Goal: Answer question/provide support

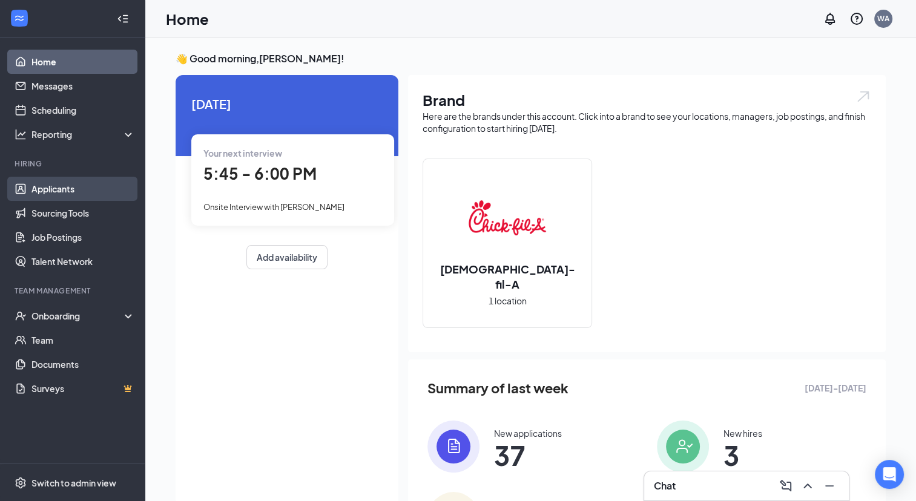
click at [69, 189] on link "Applicants" at bounding box center [82, 189] width 103 height 24
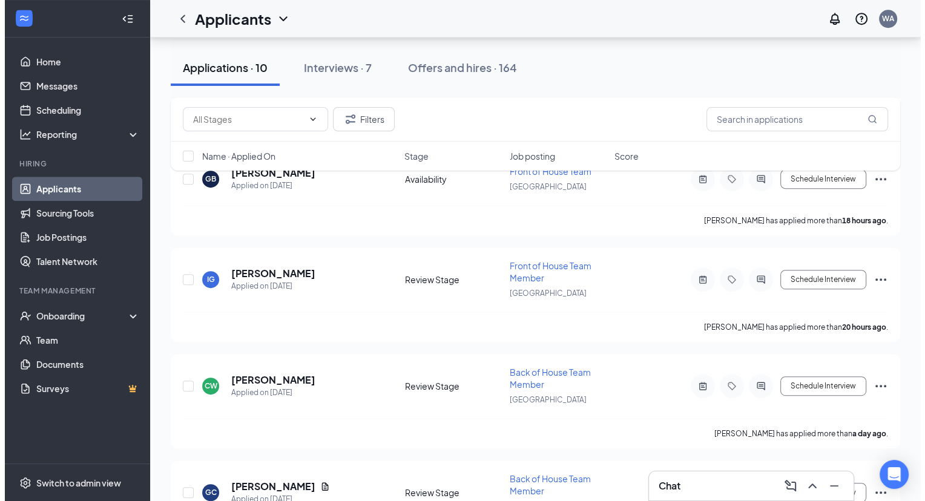
scroll to position [590, 0]
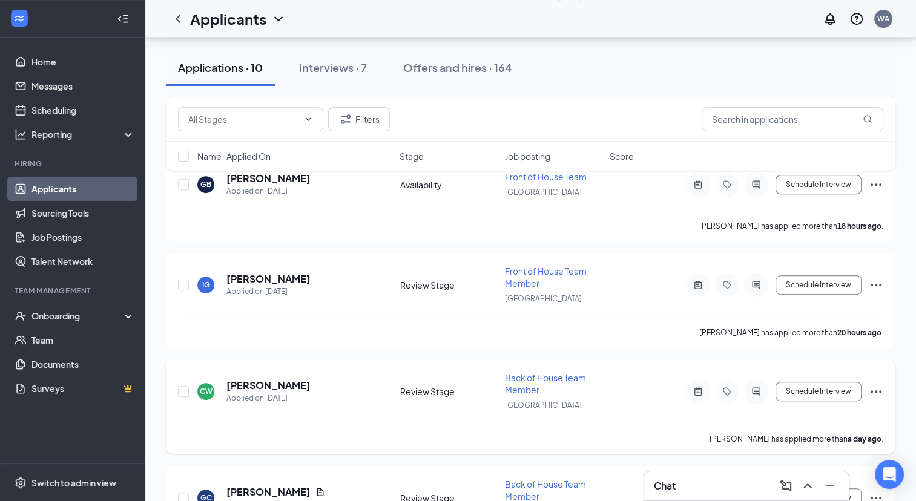
click at [758, 387] on div at bounding box center [756, 391] width 24 height 24
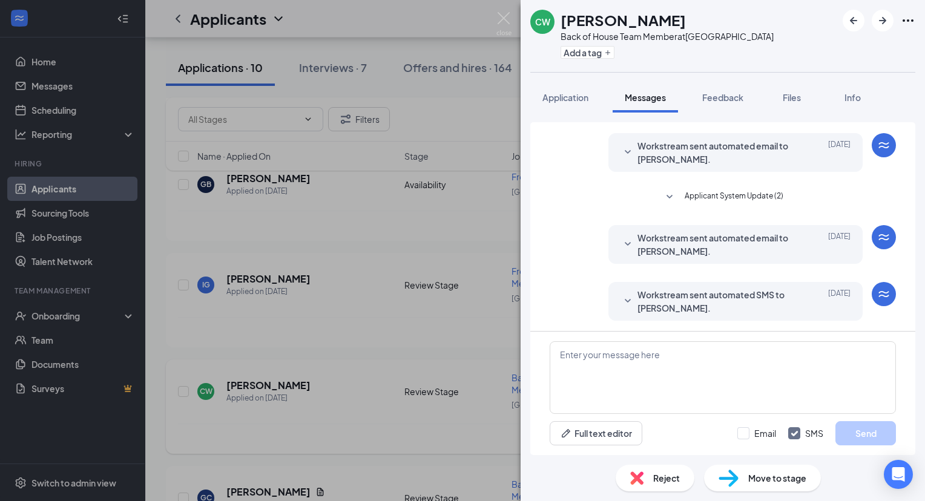
scroll to position [31, 0]
click at [732, 102] on span "Feedback" at bounding box center [722, 97] width 41 height 11
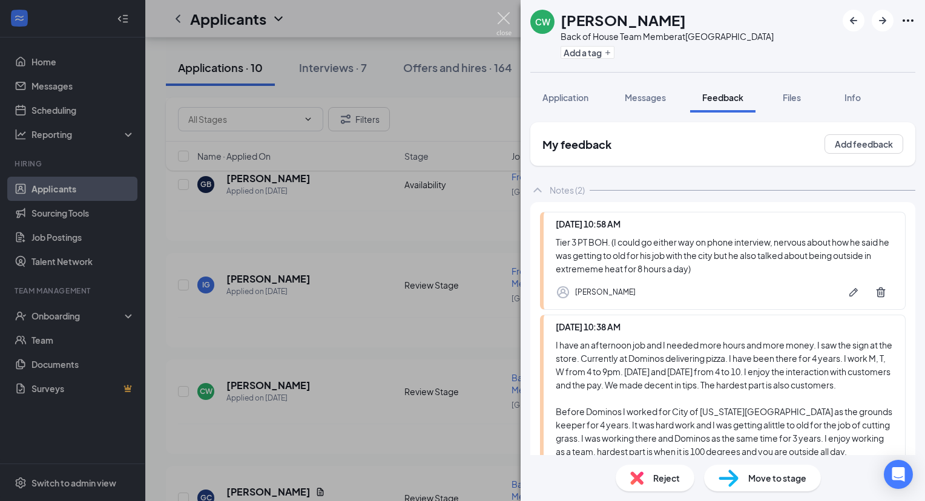
click at [499, 18] on img at bounding box center [503, 24] width 15 height 24
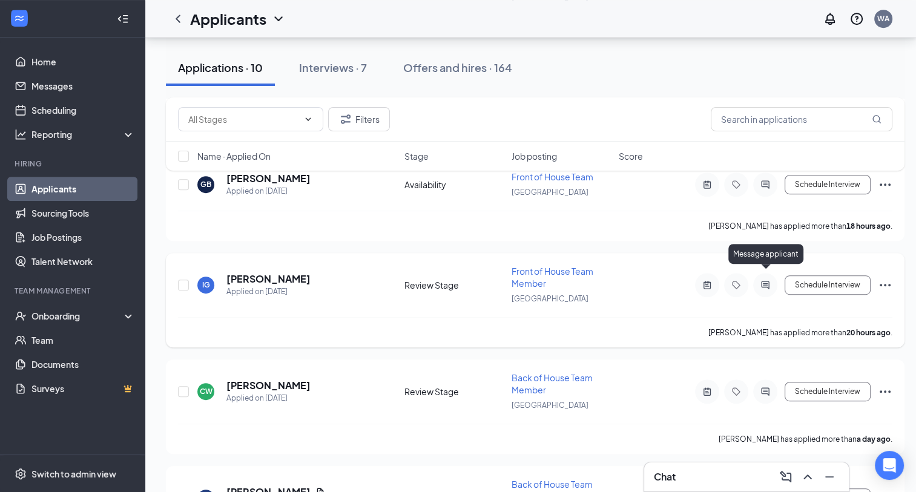
click at [764, 280] on icon "ActiveChat" at bounding box center [765, 285] width 15 height 10
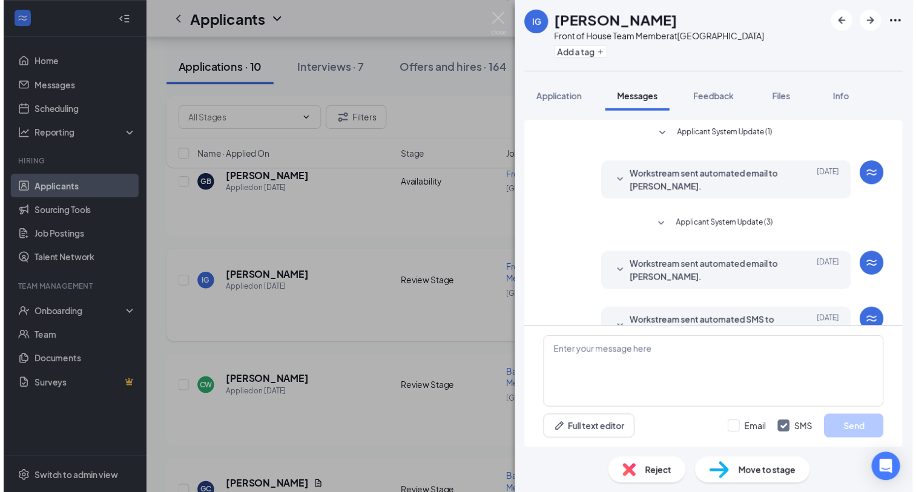
scroll to position [31, 0]
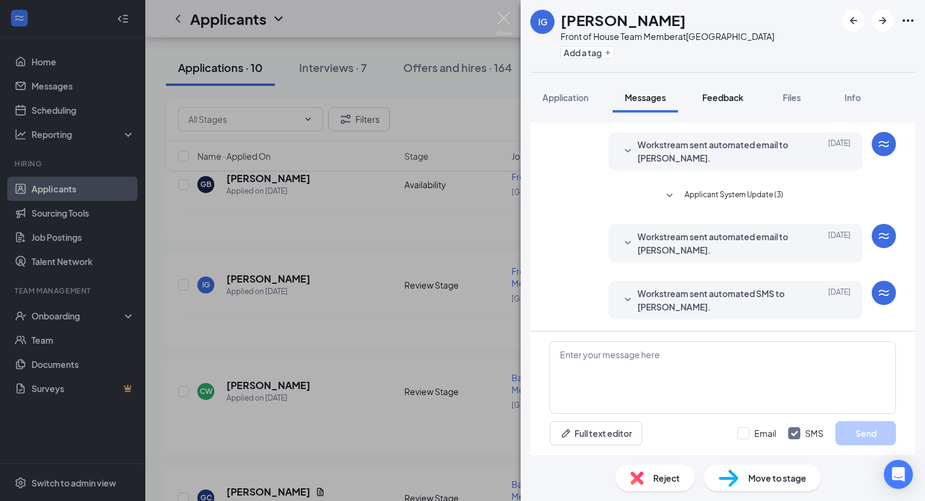
click at [737, 97] on span "Feedback" at bounding box center [722, 97] width 41 height 11
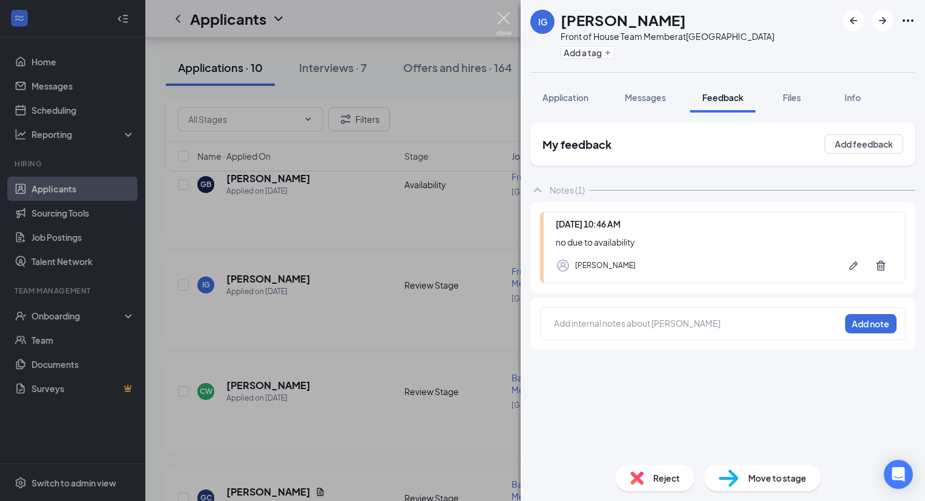
click at [497, 15] on img at bounding box center [503, 24] width 15 height 24
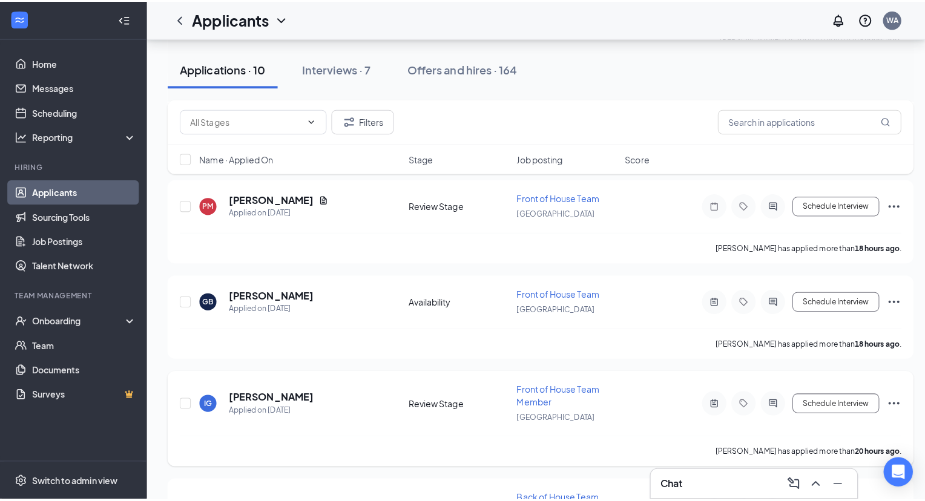
scroll to position [477, 0]
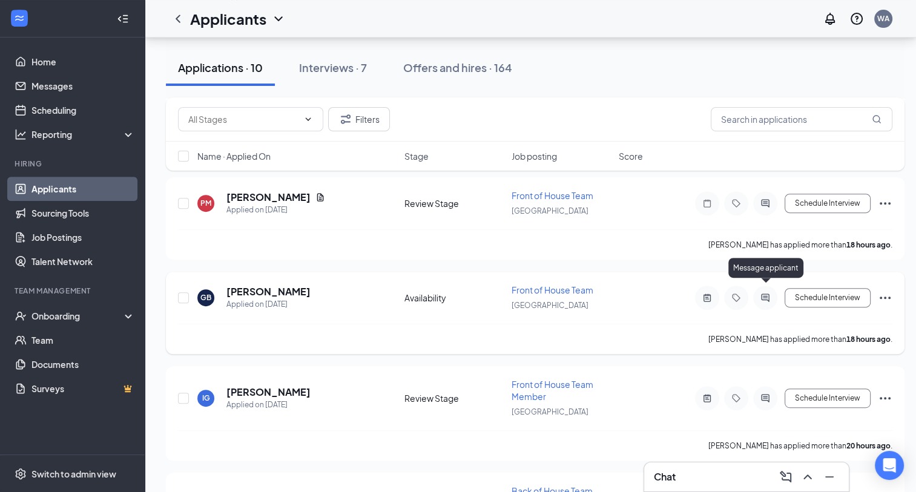
click at [764, 293] on icon "ActiveChat" at bounding box center [765, 298] width 15 height 10
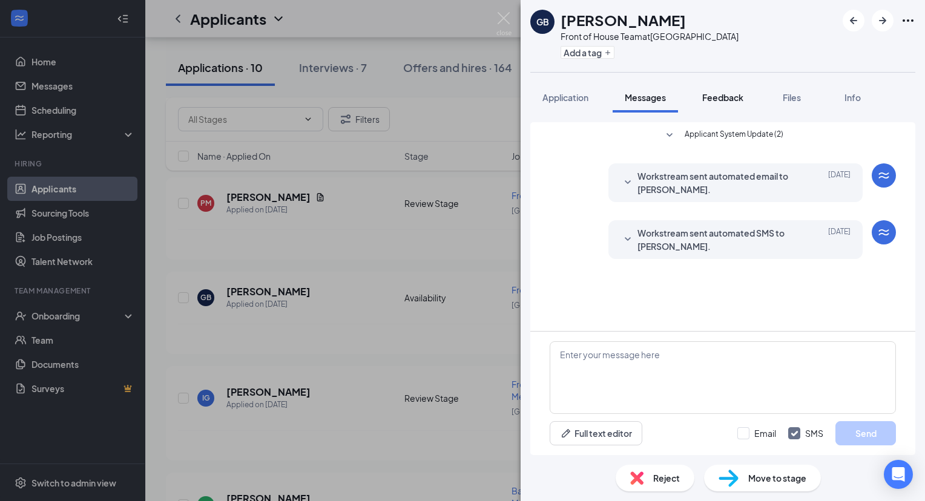
click at [745, 96] on button "Feedback" at bounding box center [722, 97] width 65 height 30
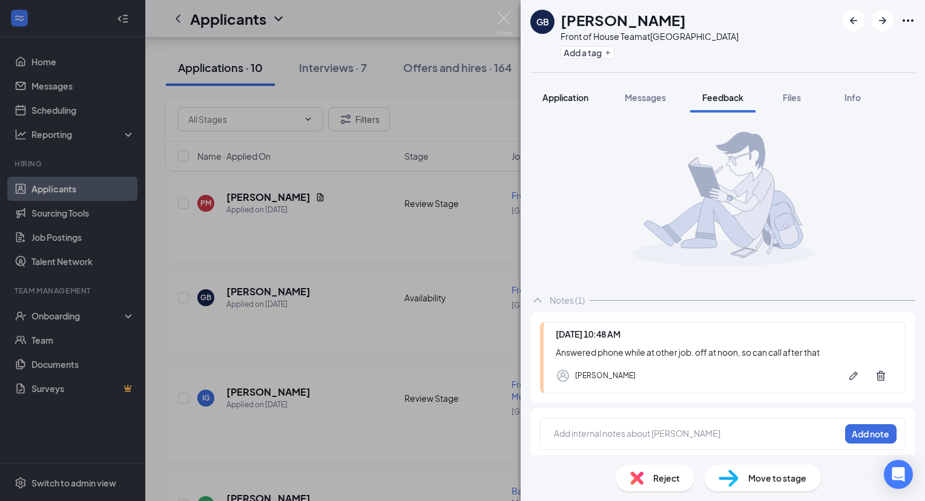
click at [575, 94] on span "Application" at bounding box center [565, 97] width 46 height 11
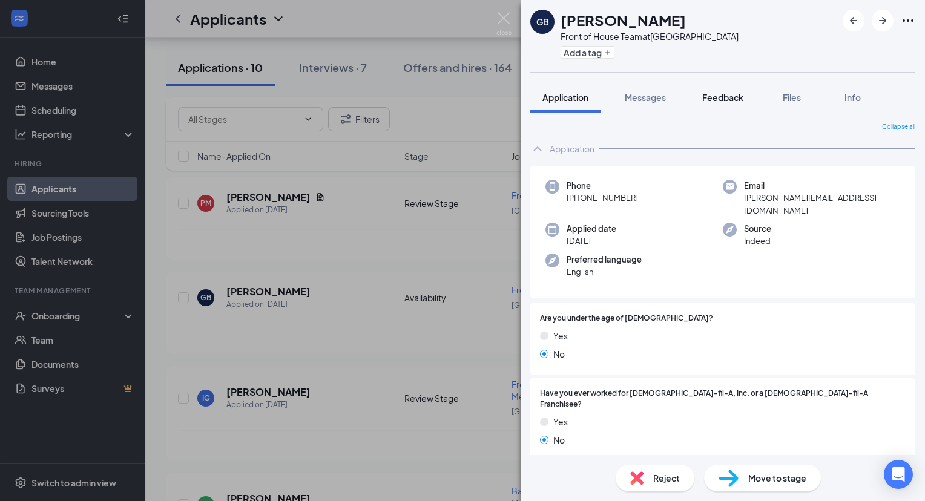
click at [726, 92] on span "Feedback" at bounding box center [722, 97] width 41 height 11
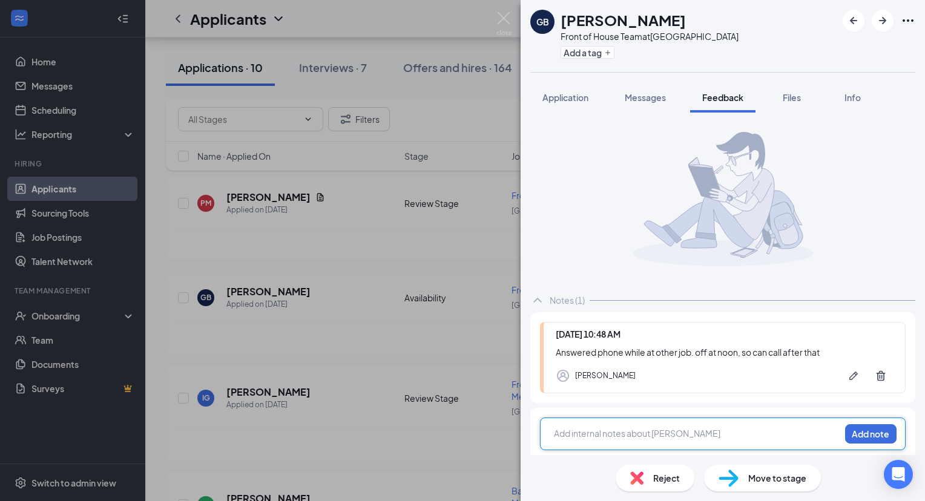
click at [627, 427] on div at bounding box center [696, 433] width 285 height 13
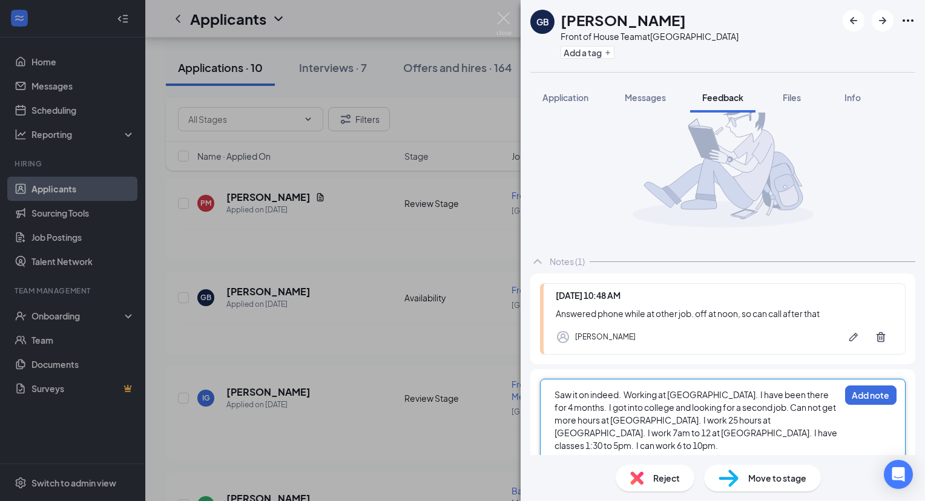
scroll to position [39, 0]
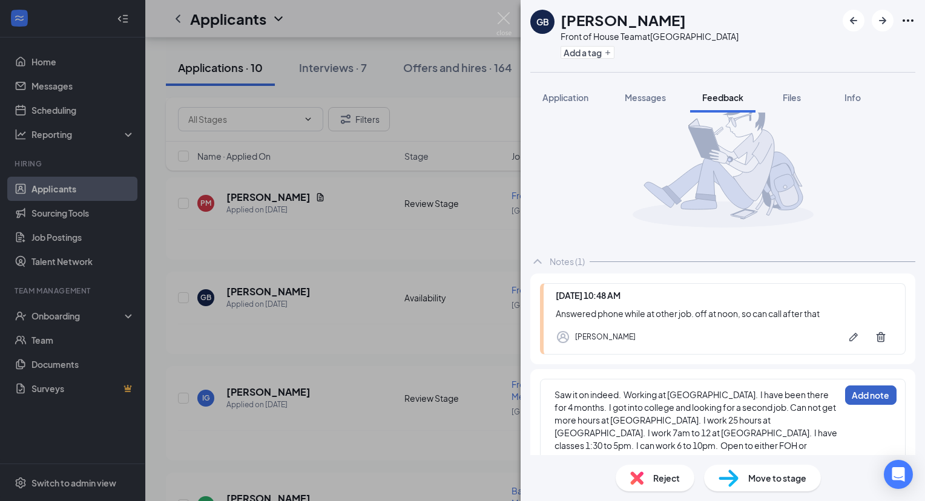
click at [873, 388] on button "Add note" at bounding box center [870, 394] width 51 height 19
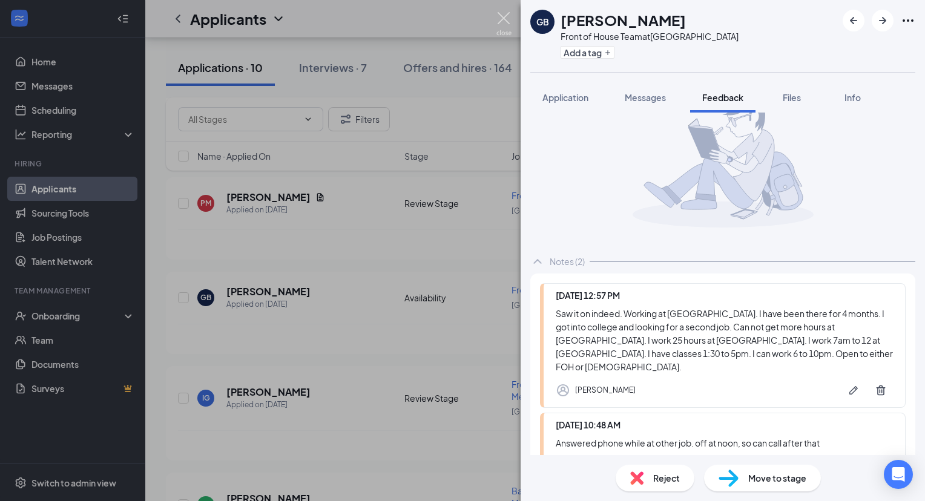
click at [504, 15] on img at bounding box center [503, 24] width 15 height 24
